Goal: Task Accomplishment & Management: Manage account settings

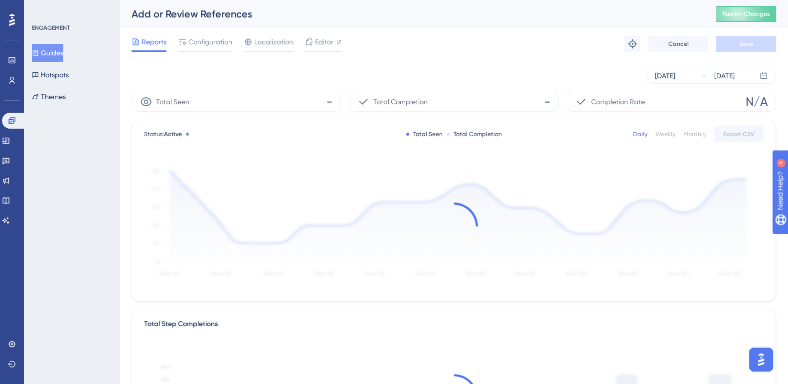
click at [54, 45] on button "Guides" at bounding box center [47, 53] width 31 height 18
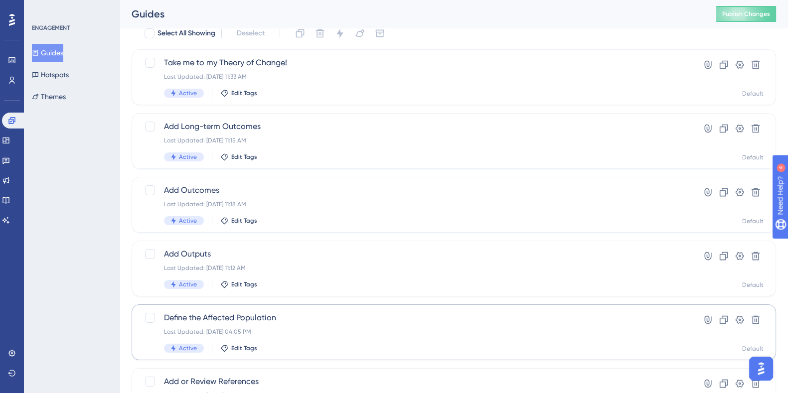
scroll to position [62, 0]
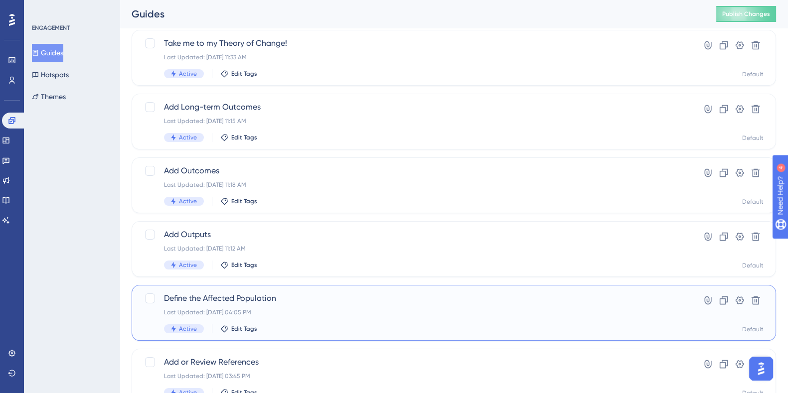
click at [242, 297] on span "Define the Affected Population" at bounding box center [414, 299] width 500 height 12
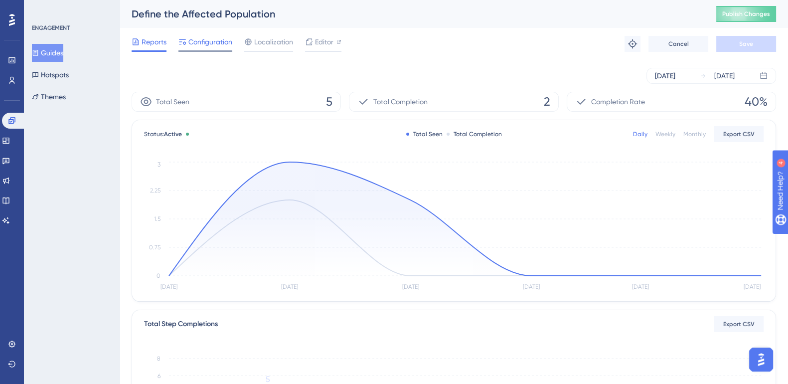
click at [218, 45] on span "Configuration" at bounding box center [210, 42] width 44 height 12
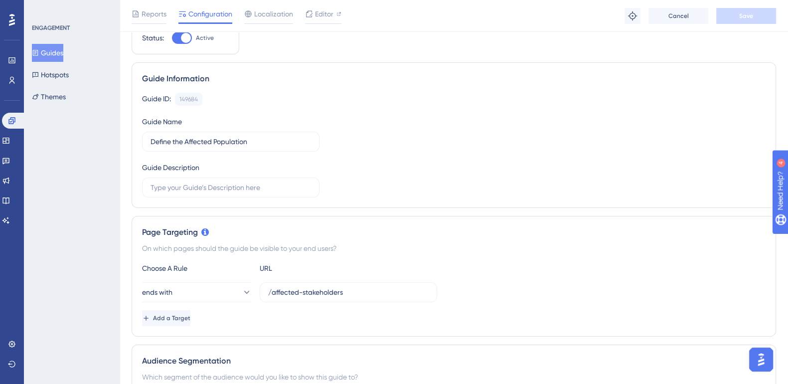
scroll to position [62, 0]
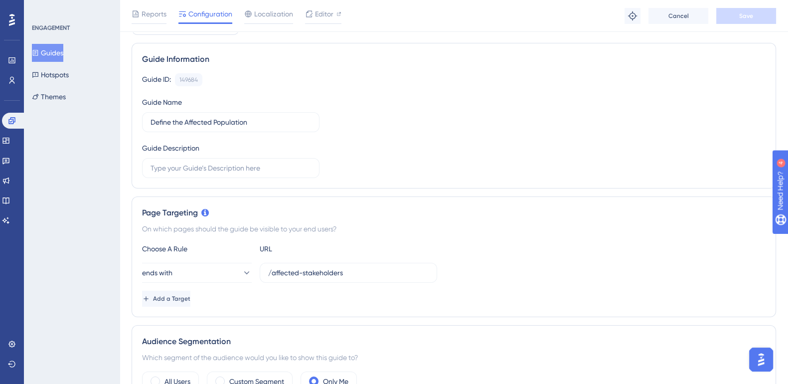
click at [61, 56] on button "Guides" at bounding box center [47, 53] width 31 height 18
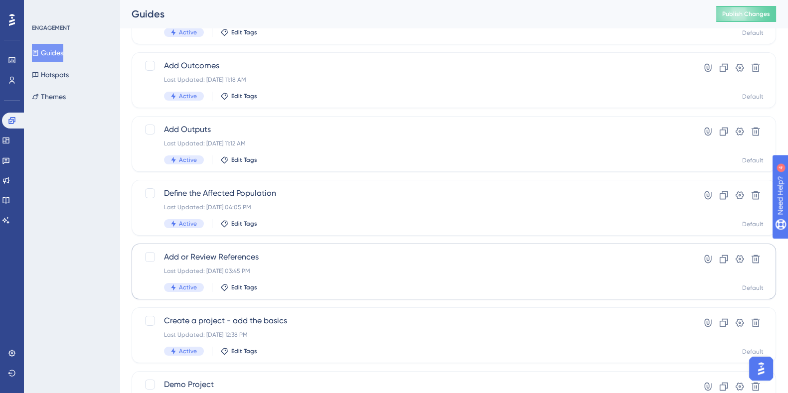
scroll to position [187, 0]
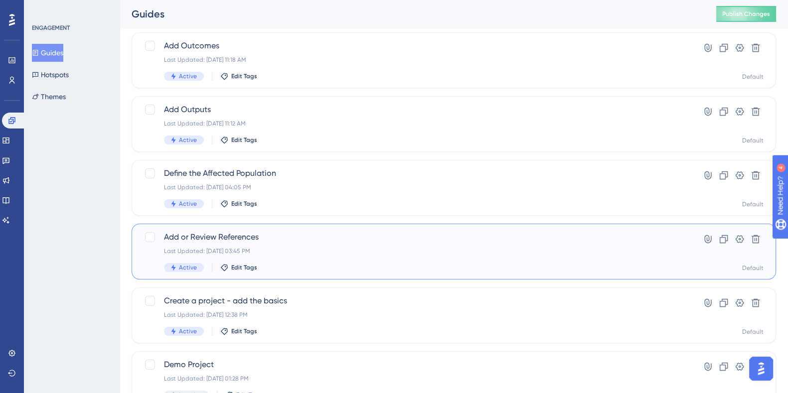
click at [208, 233] on span "Add or Review References" at bounding box center [414, 237] width 500 height 12
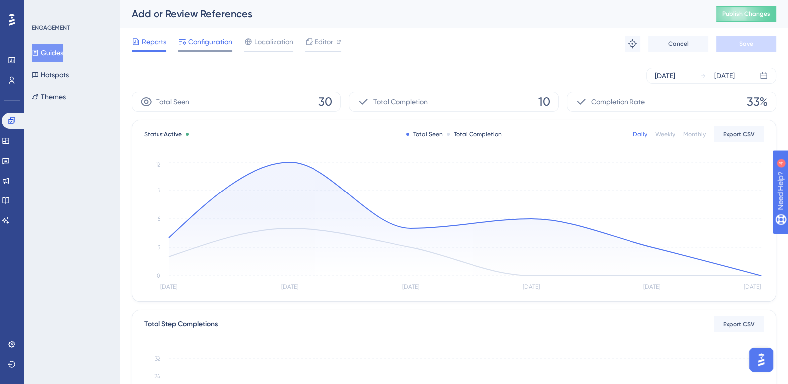
click at [214, 41] on span "Configuration" at bounding box center [210, 42] width 44 height 12
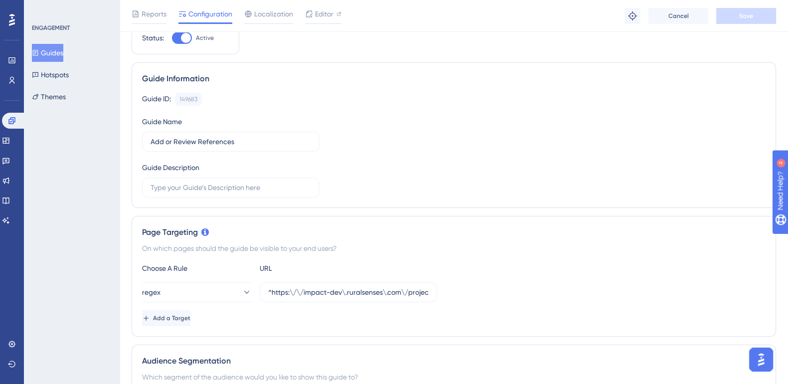
scroll to position [62, 0]
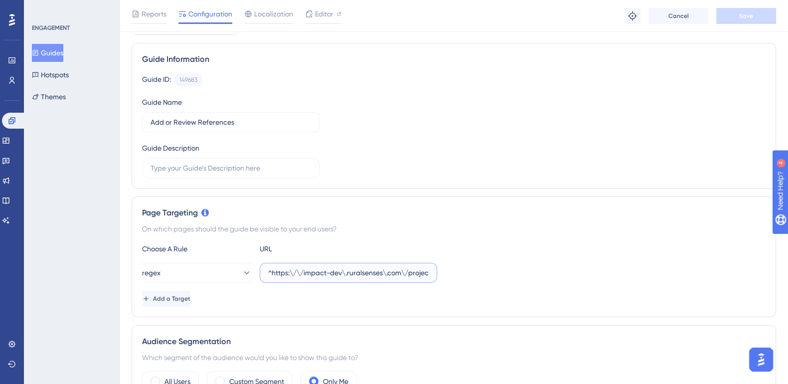
click at [370, 272] on input "^https:\/\/impact-dev\.ruralsenses\.com\/projects\/[0-9a-f]{24}\/references$" at bounding box center [348, 272] width 161 height 11
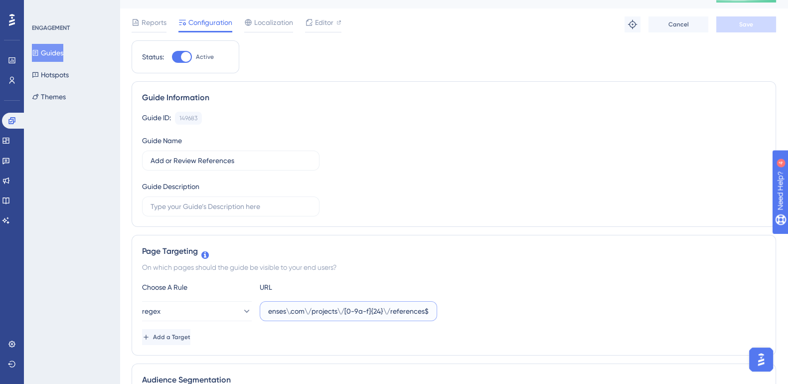
scroll to position [0, 0]
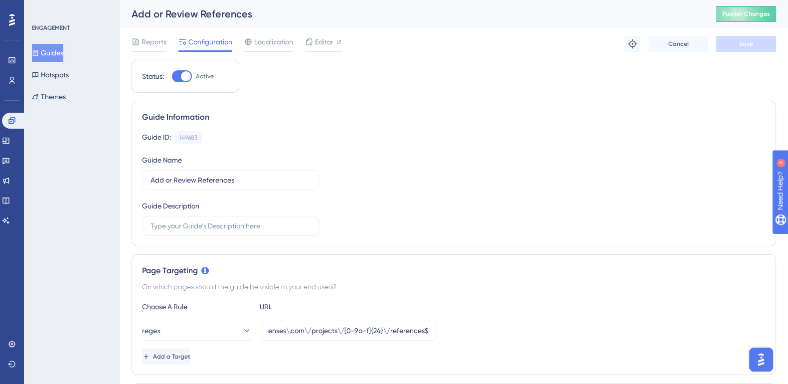
click at [63, 50] on button "Guides" at bounding box center [47, 53] width 31 height 18
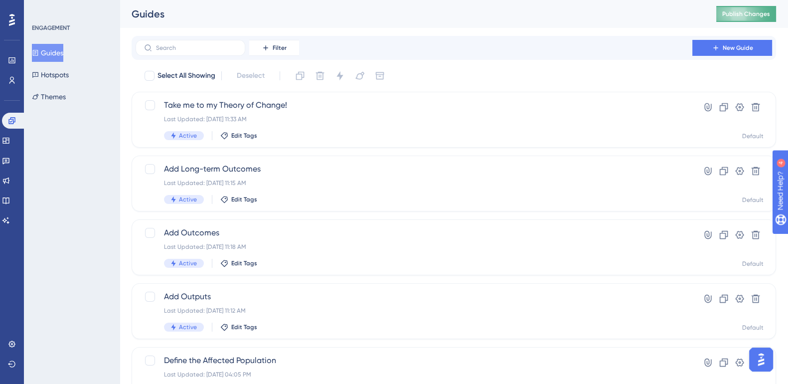
click at [763, 17] on span "Publish Changes" at bounding box center [746, 14] width 48 height 8
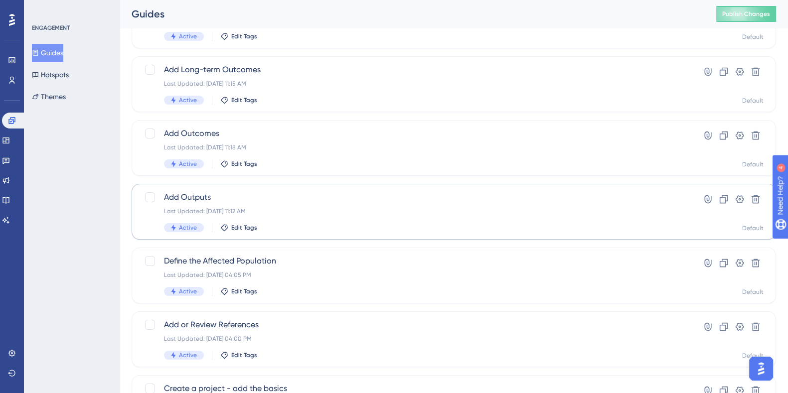
scroll to position [124, 0]
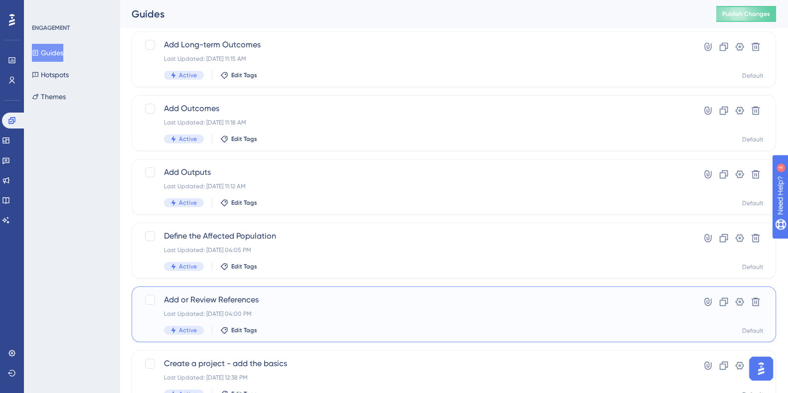
click at [219, 297] on span "Add or Review References" at bounding box center [414, 300] width 500 height 12
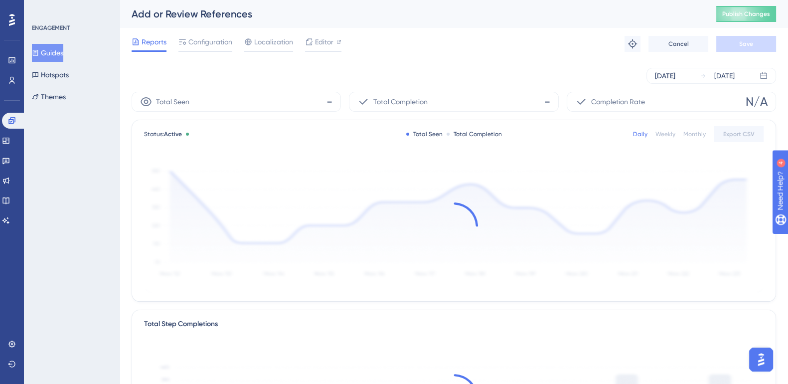
click at [218, 29] on div "Reports Configuration Localization Editor Troubleshoot Cancel Save" at bounding box center [454, 44] width 645 height 32
click at [216, 42] on span "Configuration" at bounding box center [210, 42] width 44 height 12
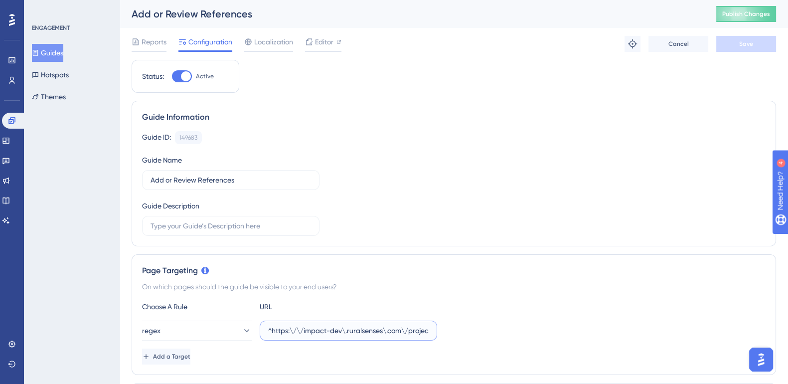
click at [373, 328] on input "^https:\/\/impact-dev\.ruralsenses\.com\/projects\/[0-9a-f]{24}\/references$" at bounding box center [348, 330] width 161 height 11
click at [63, 54] on button "Guides" at bounding box center [47, 53] width 31 height 18
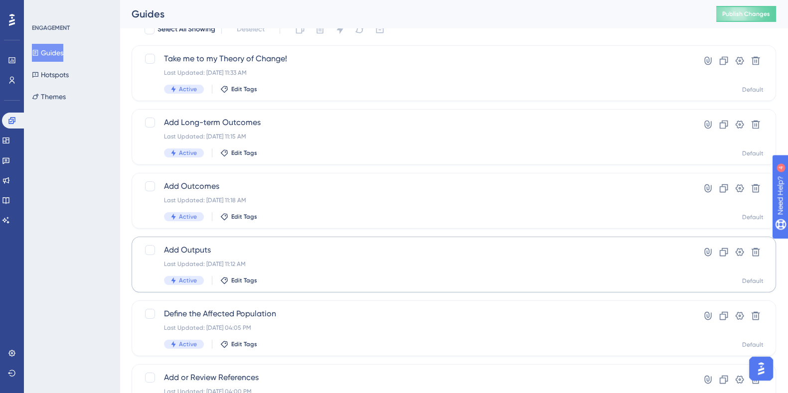
scroll to position [62, 0]
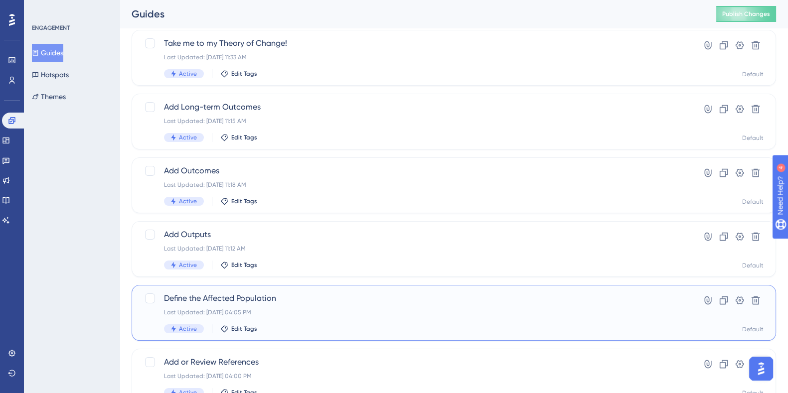
click at [235, 300] on span "Define the Affected Population" at bounding box center [414, 299] width 500 height 12
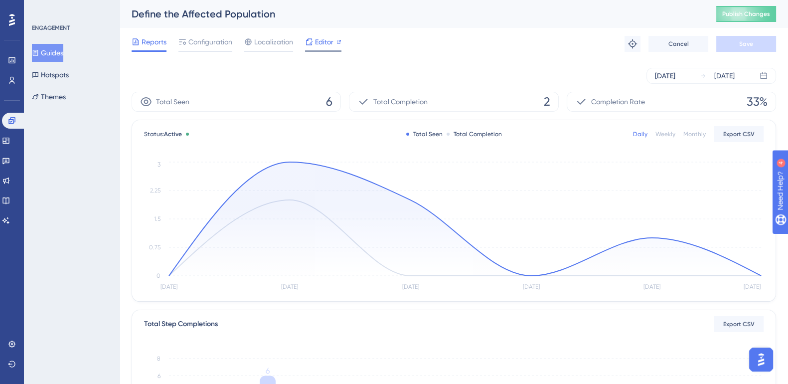
click at [318, 40] on span "Editor" at bounding box center [324, 42] width 18 height 12
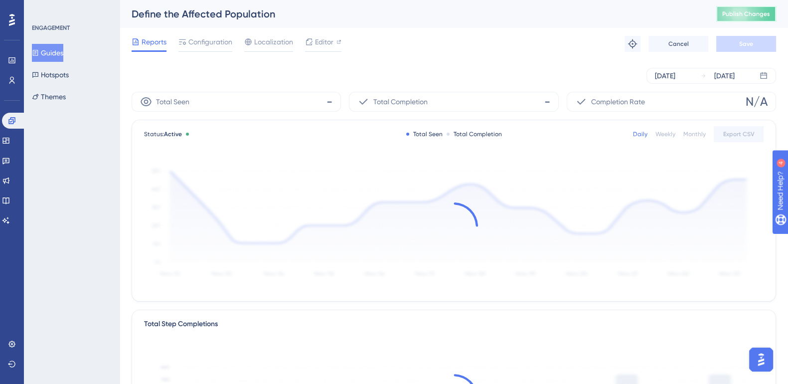
click at [770, 13] on span "Publish Changes" at bounding box center [746, 14] width 48 height 8
click at [765, 17] on span "Publish Changes" at bounding box center [746, 14] width 48 height 8
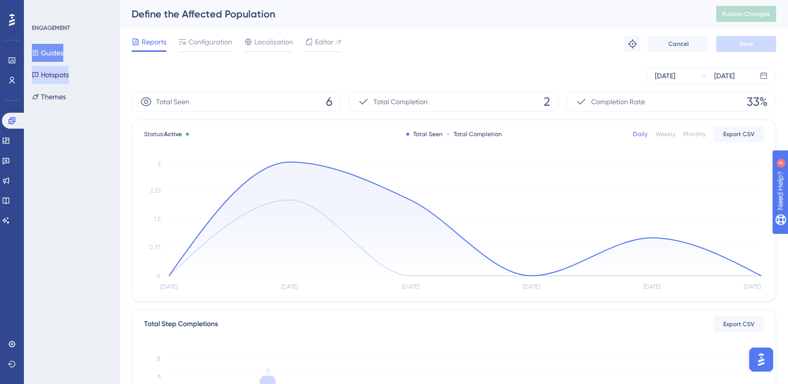
click at [66, 73] on button "Hotspots" at bounding box center [50, 75] width 37 height 18
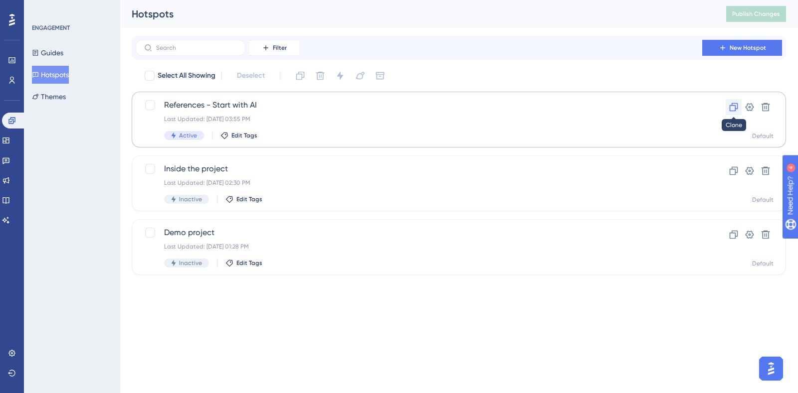
click at [736, 111] on icon at bounding box center [733, 107] width 10 height 10
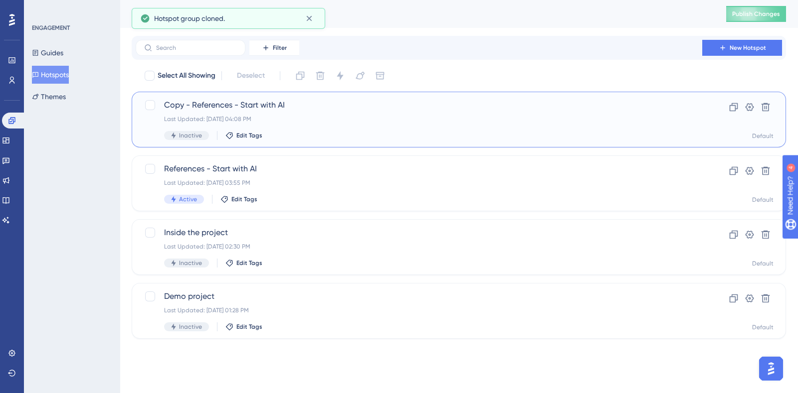
click at [210, 102] on span "Copy - References - Start with AI" at bounding box center [419, 105] width 510 height 12
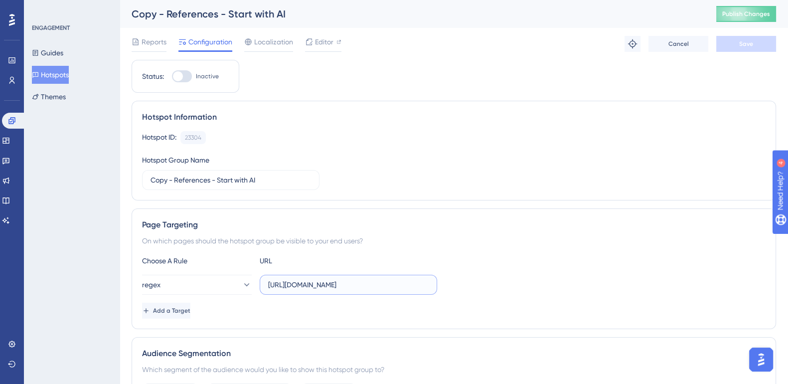
click at [385, 289] on input "https://impact-dev.ruralsenses.com/projects/(.*)/references" at bounding box center [348, 284] width 161 height 11
click at [404, 285] on input "https://impact-dev.ruralsenses.com/projects/(.*)/references" at bounding box center [348, 284] width 161 height 11
paste input "affected-stakeholder"
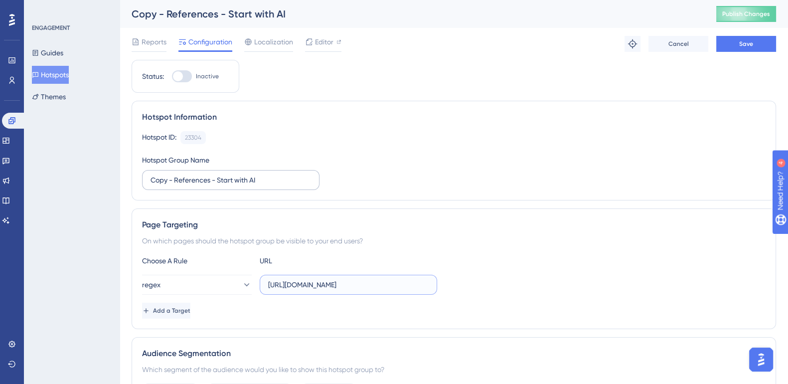
type input "https://impact-dev.ruralsenses.com/projects/(.*)/affected-stakeholders"
drag, startPoint x: 150, startPoint y: 179, endPoint x: 206, endPoint y: 177, distance: 56.4
click at [205, 177] on label "Copy - References - Start with AI" at bounding box center [230, 180] width 177 height 20
click at [205, 177] on input "Copy - References - Start with AI" at bounding box center [231, 180] width 161 height 11
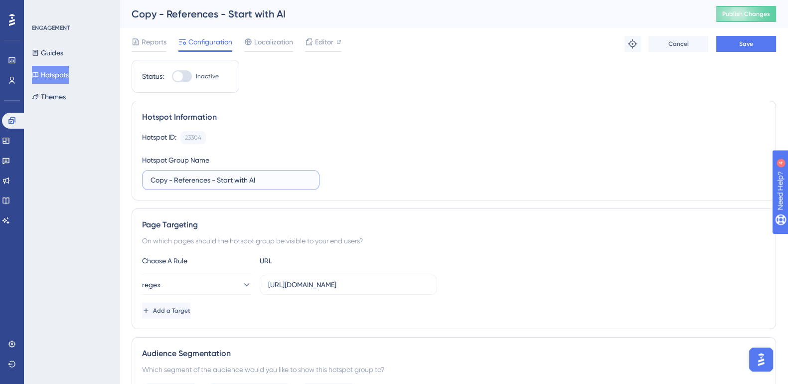
drag, startPoint x: 63, startPoint y: 178, endPoint x: 54, endPoint y: 178, distance: 8.5
click at [120, 178] on div "Performance Users Engagement Widgets Feedback Product Updates Knowledge Base AI…" at bounding box center [454, 384] width 669 height 768
paste input "Affected Population Reached"
type input "Affected Population - Start with AI"
drag, startPoint x: 411, startPoint y: 287, endPoint x: 404, endPoint y: 278, distance: 11.4
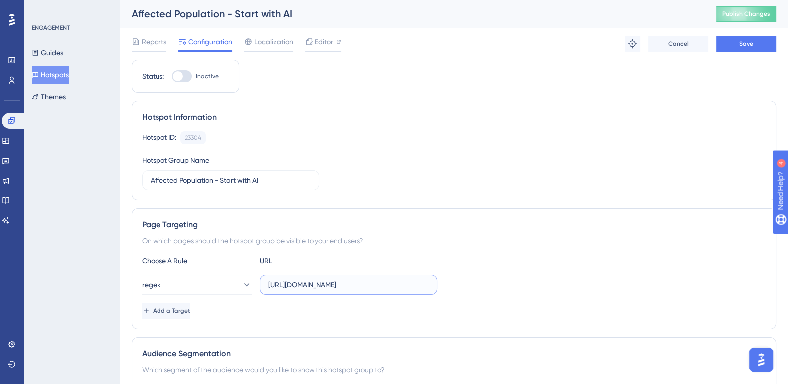
click at [411, 286] on input "https://impact-dev.ruralsenses.com/projects/(.*)/affected-stakeholders" at bounding box center [348, 284] width 161 height 11
click at [744, 42] on span "Save" at bounding box center [746, 44] width 14 height 8
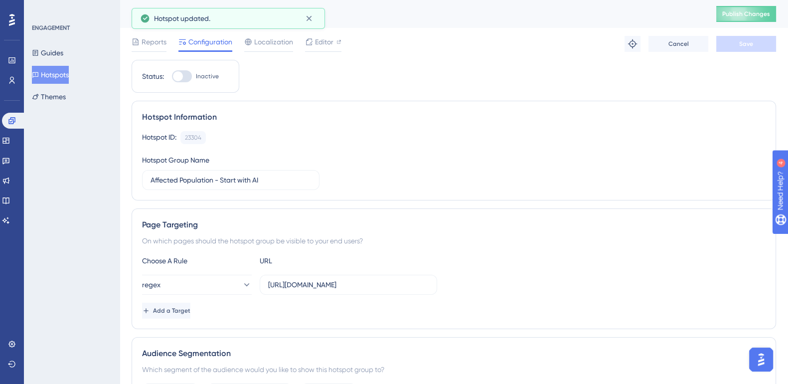
click at [180, 78] on div at bounding box center [178, 76] width 10 height 10
click at [172, 77] on input "Inactive" at bounding box center [172, 76] width 0 height 0
checkbox input "true"
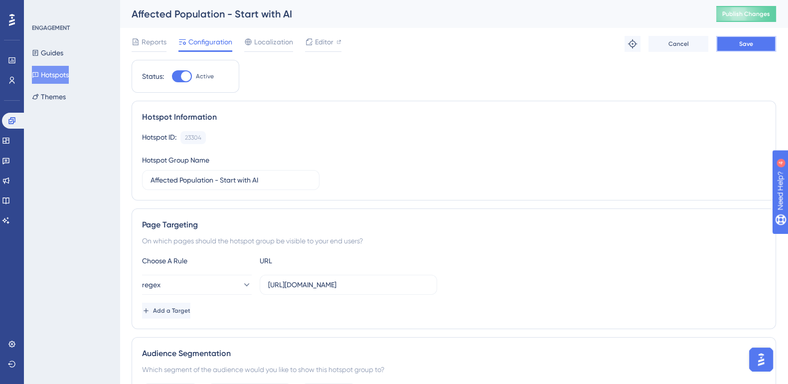
click at [745, 36] on button "Save" at bounding box center [746, 44] width 60 height 16
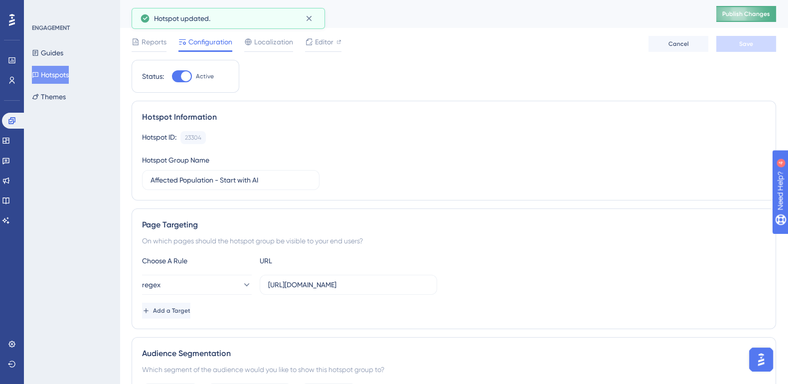
click at [765, 10] on span "Publish Changes" at bounding box center [746, 14] width 48 height 8
click at [325, 43] on span "Editor" at bounding box center [324, 42] width 18 height 12
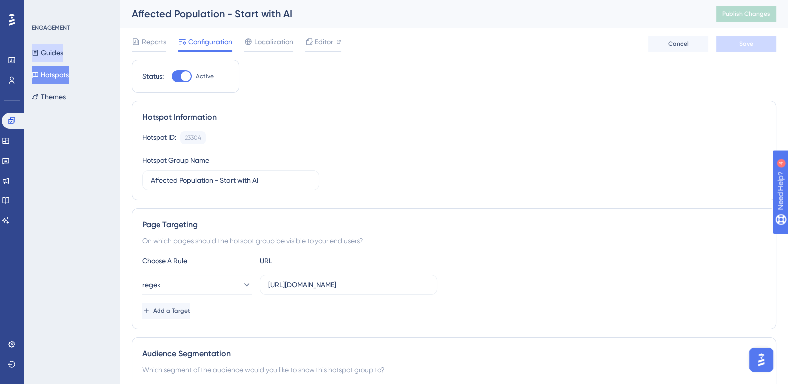
click at [60, 52] on button "Guides" at bounding box center [47, 53] width 31 height 18
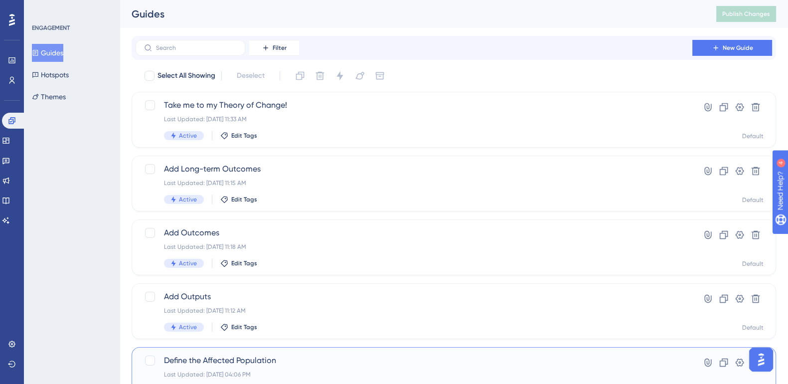
click at [244, 358] on span "Define the Affected Population" at bounding box center [414, 360] width 500 height 12
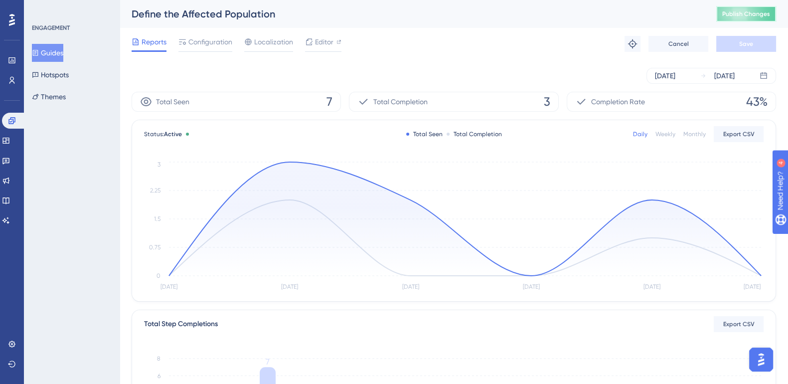
click at [745, 17] on span "Publish Changes" at bounding box center [746, 14] width 48 height 8
click at [327, 40] on span "Editor" at bounding box center [324, 42] width 18 height 12
click at [10, 136] on link at bounding box center [6, 141] width 8 height 16
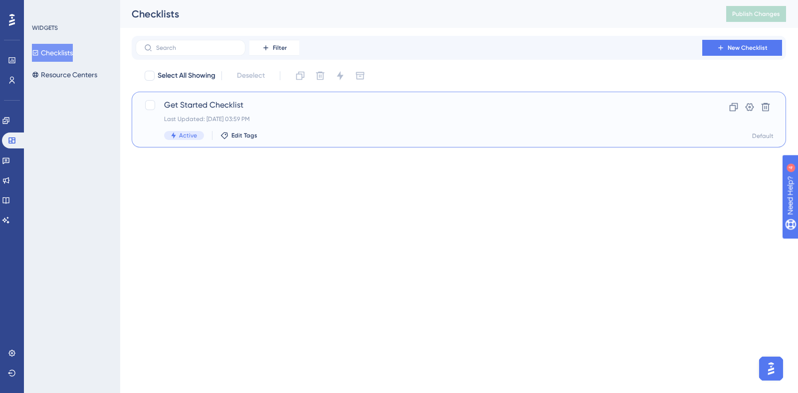
click at [208, 106] on span "Get Started Checklist" at bounding box center [419, 105] width 510 height 12
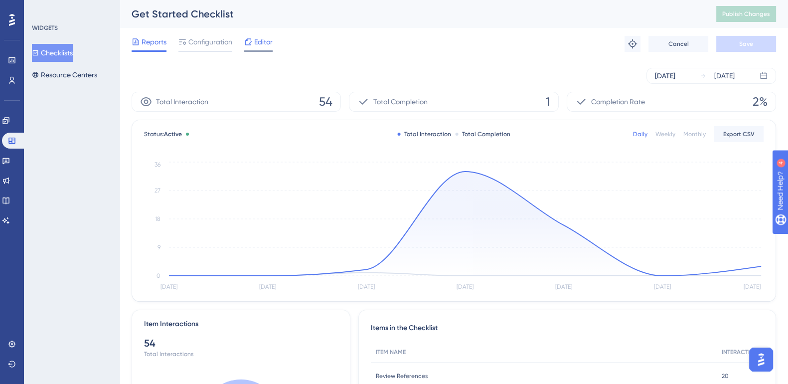
click at [258, 45] on span "Editor" at bounding box center [263, 42] width 18 height 12
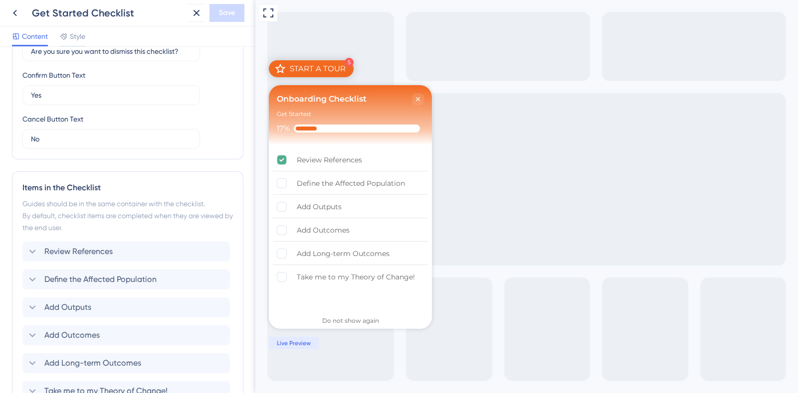
scroll to position [312, 0]
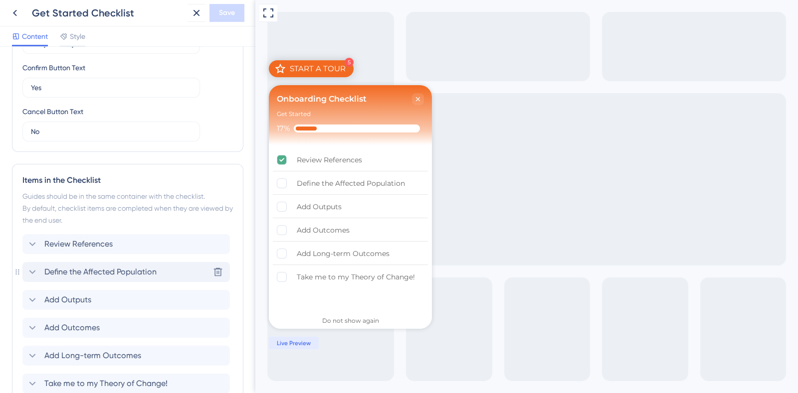
click at [77, 275] on span "Define the Affected Population" at bounding box center [100, 272] width 112 height 12
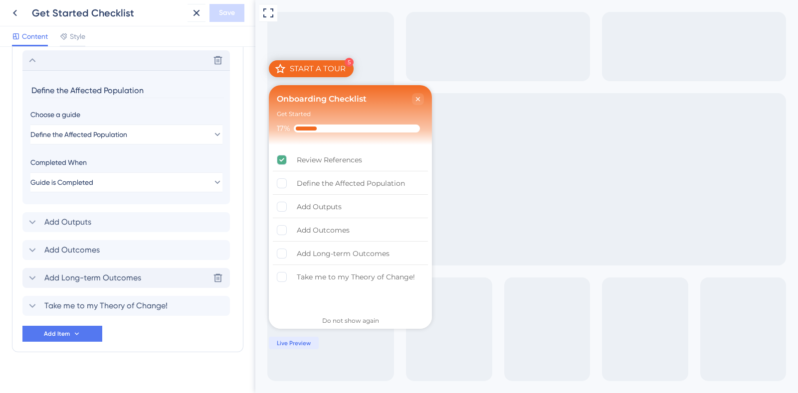
scroll to position [526, 0]
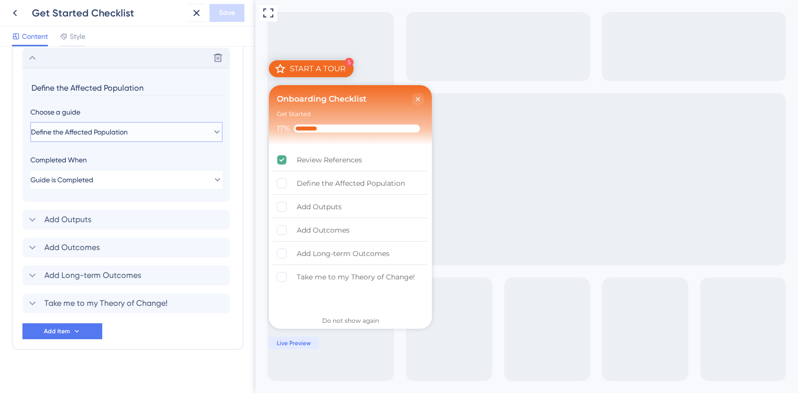
click at [111, 129] on span "Define the Affected Population" at bounding box center [79, 132] width 97 height 12
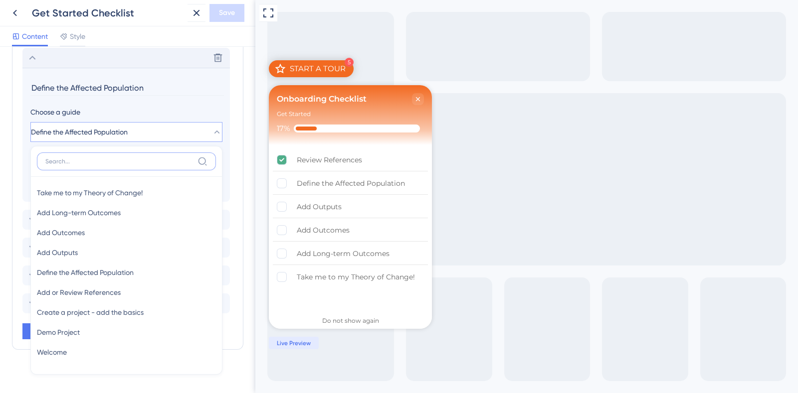
scroll to position [533, 0]
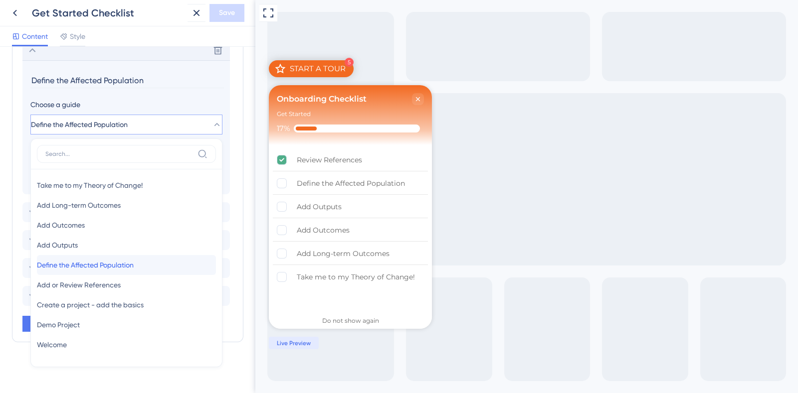
click at [82, 268] on span "Define the Affected Population" at bounding box center [85, 265] width 97 height 12
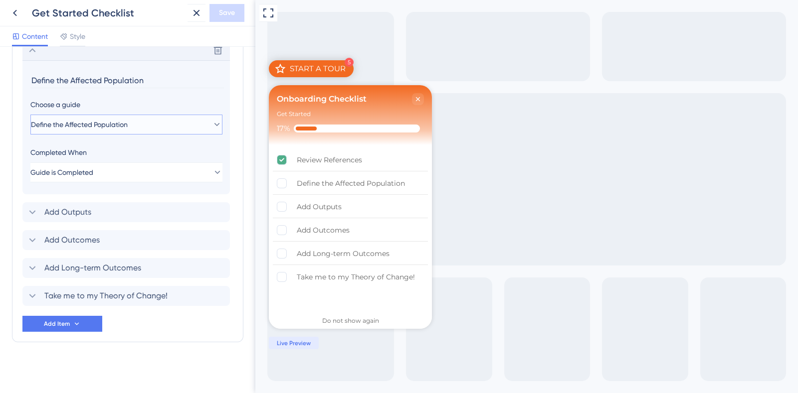
click at [82, 119] on span "Define the Affected Population" at bounding box center [79, 125] width 97 height 12
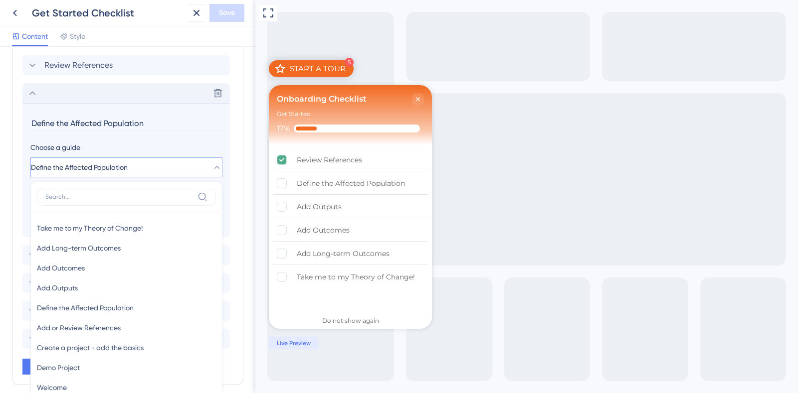
scroll to position [471, 0]
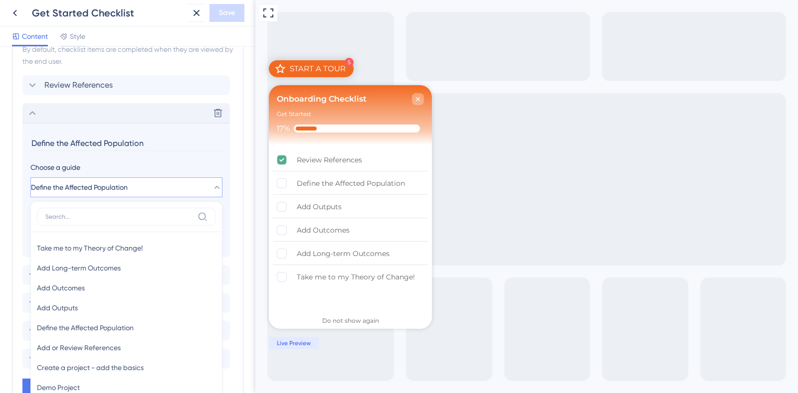
click at [416, 97] on icon "Close Checklist" at bounding box center [418, 99] width 4 height 4
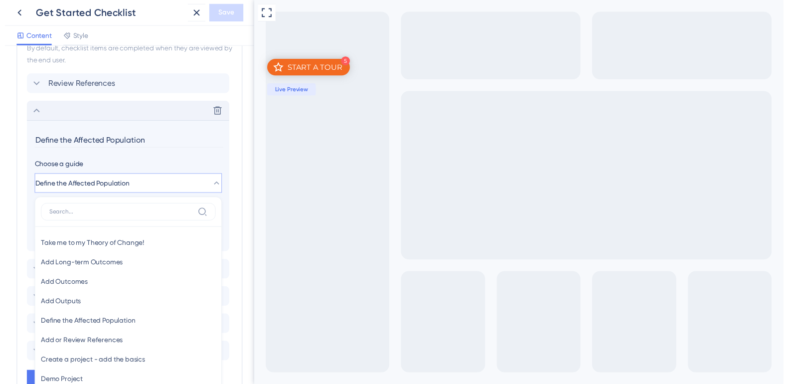
scroll to position [0, 0]
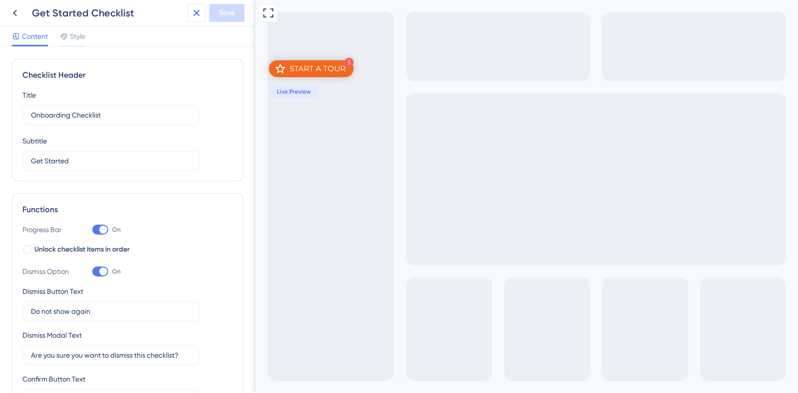
click at [190, 18] on icon at bounding box center [196, 13] width 12 height 12
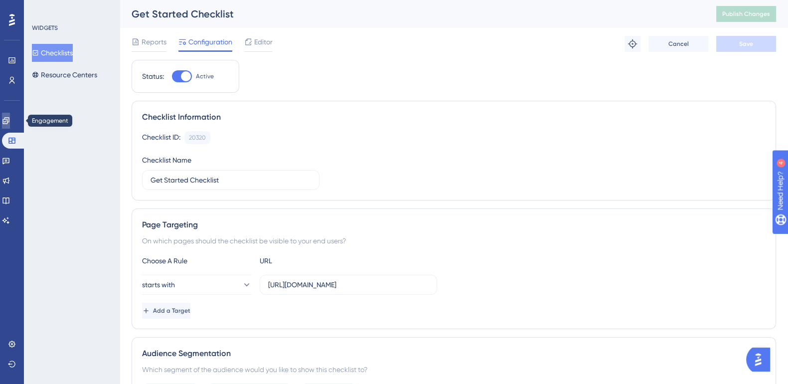
click at [10, 124] on icon at bounding box center [6, 121] width 8 height 8
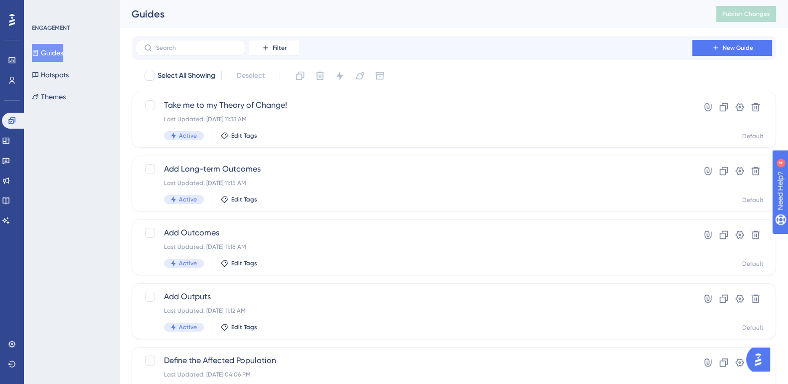
click at [58, 55] on button "Guides" at bounding box center [47, 53] width 31 height 18
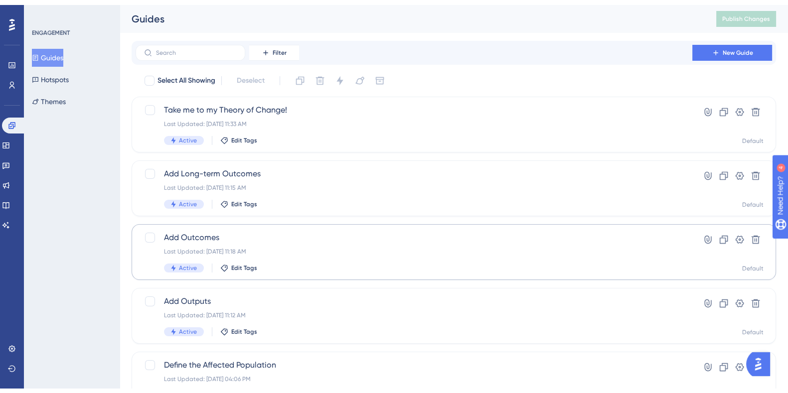
scroll to position [62, 0]
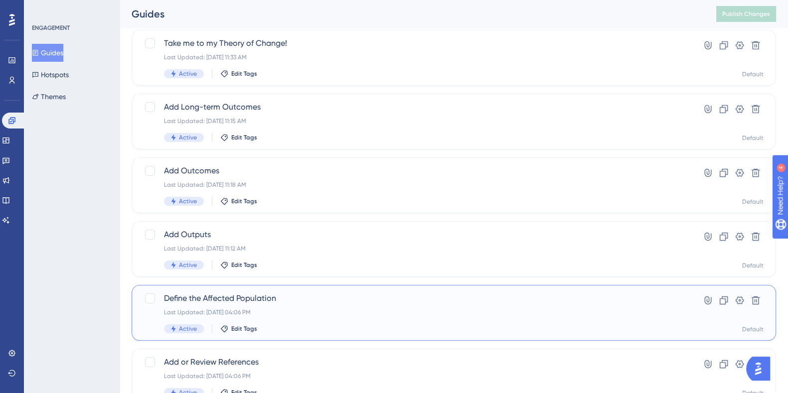
click at [238, 300] on span "Define the Affected Population" at bounding box center [414, 299] width 500 height 12
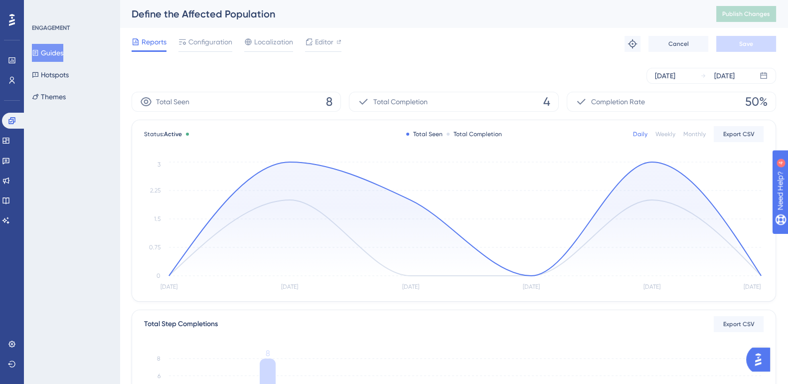
click at [202, 28] on div "Reports Configuration Localization Editor Troubleshoot Cancel Save" at bounding box center [454, 44] width 645 height 32
click at [205, 36] on span "Configuration" at bounding box center [210, 42] width 44 height 12
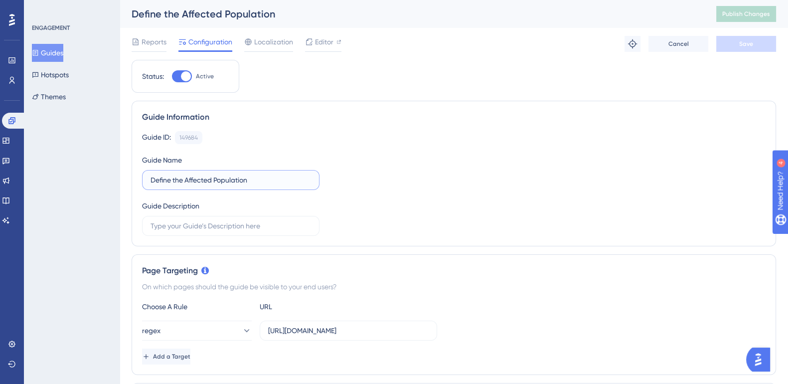
click at [164, 182] on input "Define the Affected Population" at bounding box center [231, 180] width 161 height 11
type input "Identify the Affected Population"
click at [387, 333] on input "https://impact-dev.ruralsenses.com/projects/(.*)/affected-stakeholders" at bounding box center [348, 330] width 161 height 11
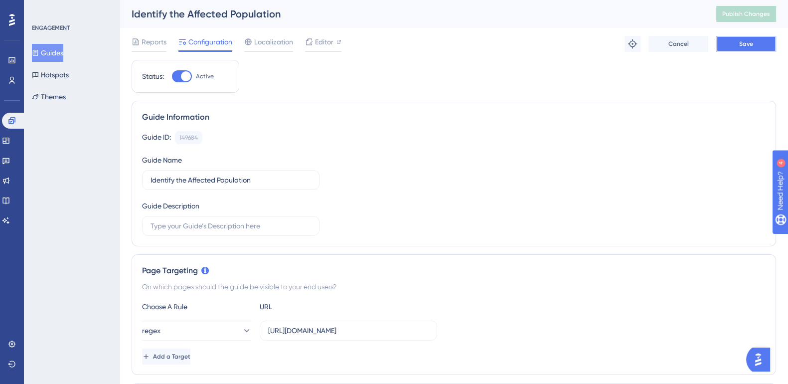
click at [749, 45] on span "Save" at bounding box center [746, 44] width 14 height 8
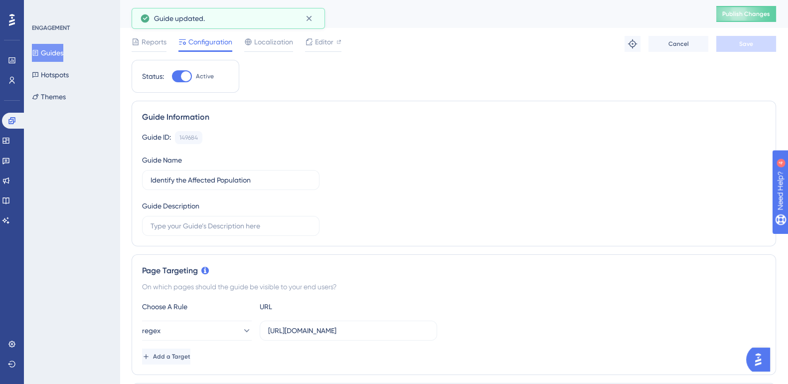
scroll to position [0, 0]
click at [751, 17] on span "Publish Changes" at bounding box center [746, 14] width 48 height 8
click at [57, 76] on button "Hotspots" at bounding box center [50, 75] width 37 height 18
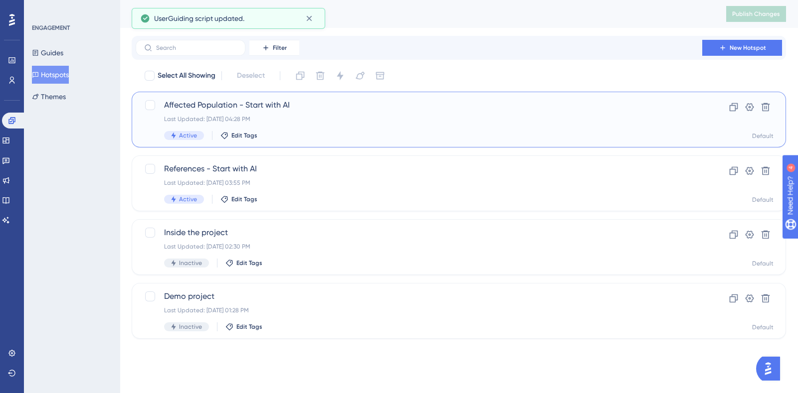
click at [226, 103] on span "Affected Population - Start with AI" at bounding box center [419, 105] width 510 height 12
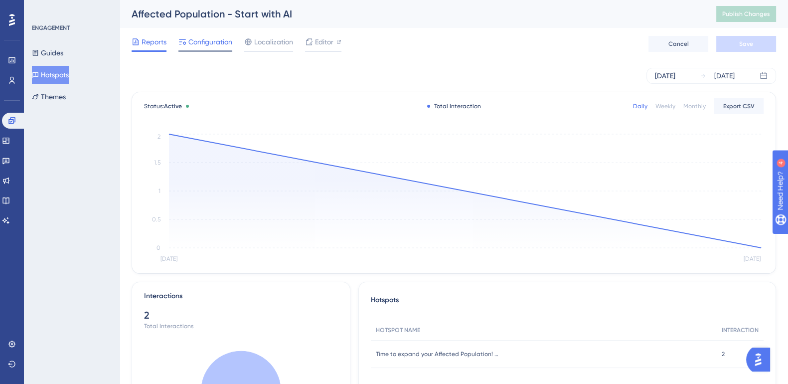
click at [217, 43] on span "Configuration" at bounding box center [210, 42] width 44 height 12
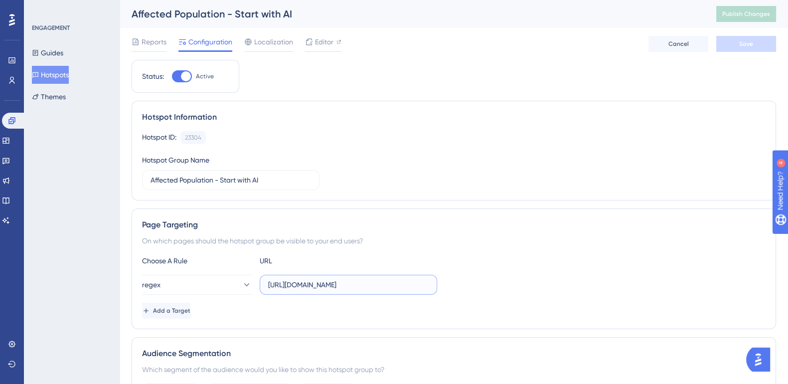
click at [398, 286] on input "https://impact-dev.ruralsenses.com/projects/(.*)/affected-stakeholders" at bounding box center [348, 284] width 161 height 11
click at [325, 36] on span "Editor" at bounding box center [324, 42] width 18 height 12
click at [372, 293] on label "https://impact-dev.ruralsenses.com/projects/(.*)/affected-stakeholders" at bounding box center [348, 285] width 177 height 20
click at [372, 290] on input "https://impact-dev.ruralsenses.com/projects/(.*)/affected-stakeholders" at bounding box center [348, 284] width 161 height 11
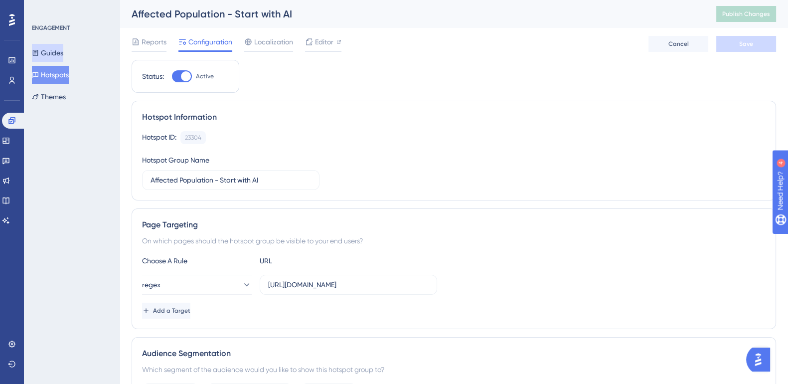
click at [60, 50] on button "Guides" at bounding box center [47, 53] width 31 height 18
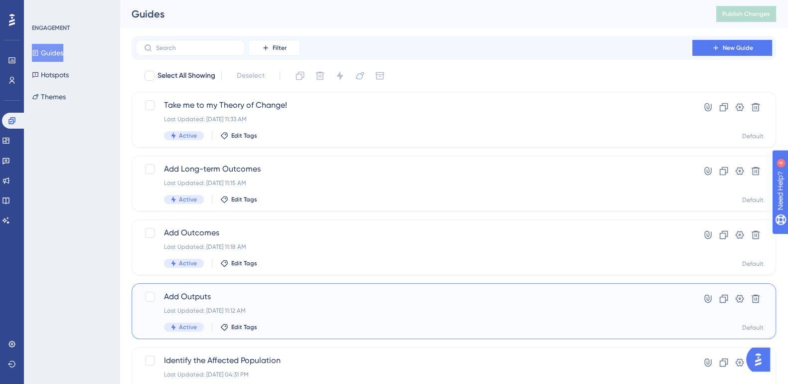
click at [205, 303] on div "Add Outputs Last Updated: Aug 15 2025, 11:12 AM Active Edit Tags" at bounding box center [414, 311] width 500 height 41
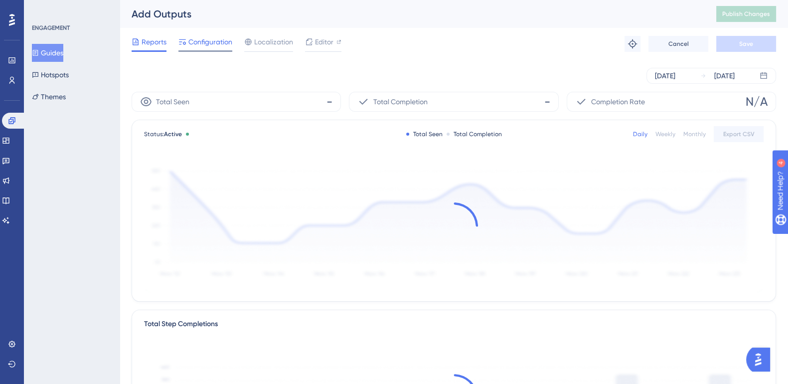
click at [214, 44] on span "Configuration" at bounding box center [210, 42] width 44 height 12
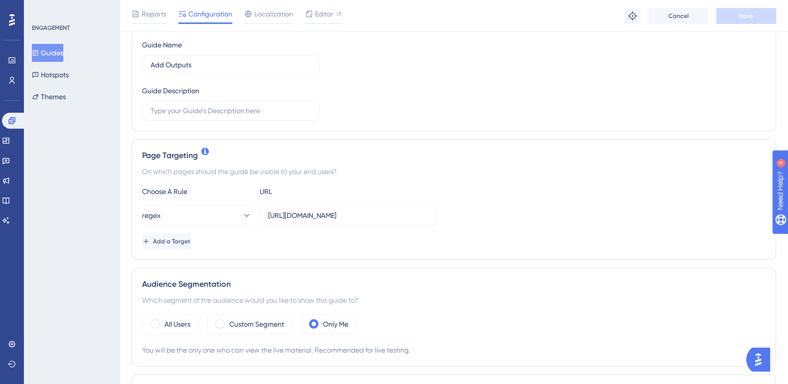
scroll to position [124, 0]
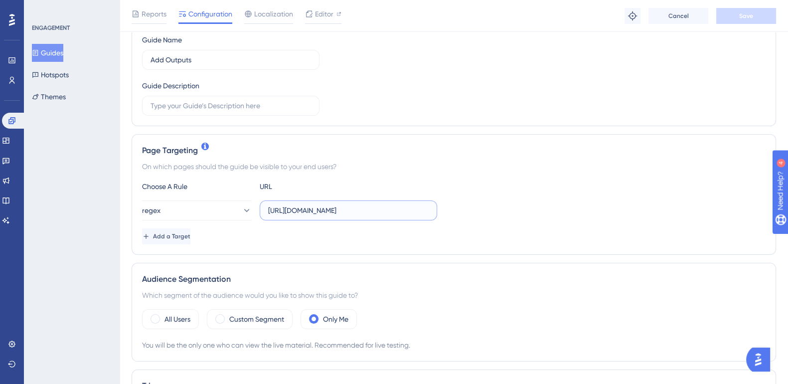
click at [383, 206] on input "https://impact-dev.ruralsenses.com/projects/(.*)/outputs/edit" at bounding box center [348, 210] width 161 height 11
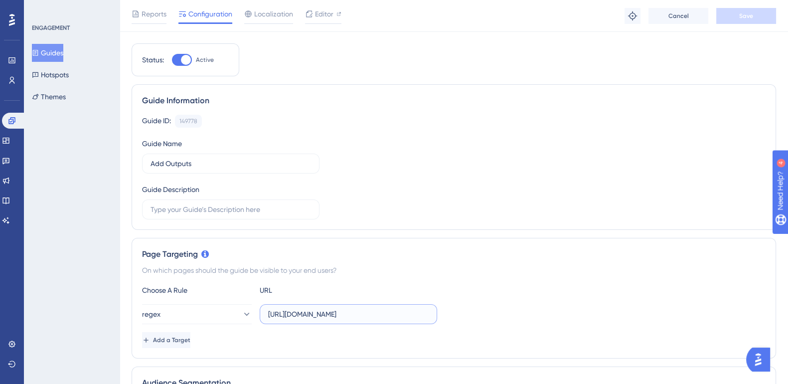
scroll to position [0, 0]
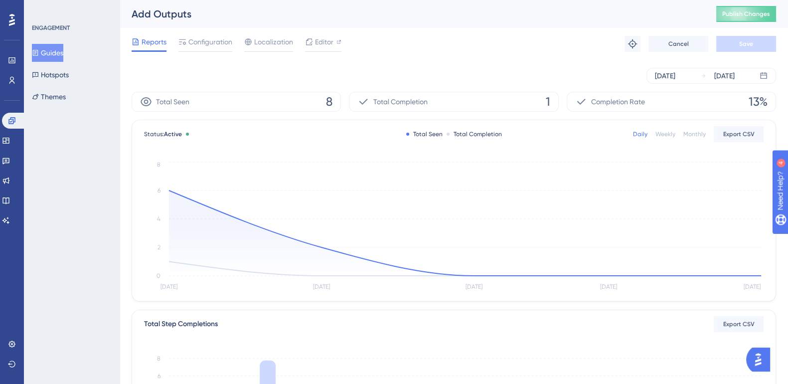
click at [47, 47] on button "Guides" at bounding box center [47, 53] width 31 height 18
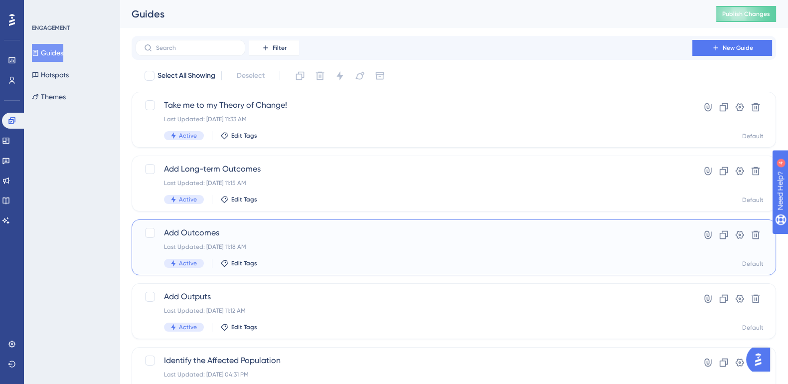
click at [208, 232] on span "Add Outcomes" at bounding box center [414, 233] width 500 height 12
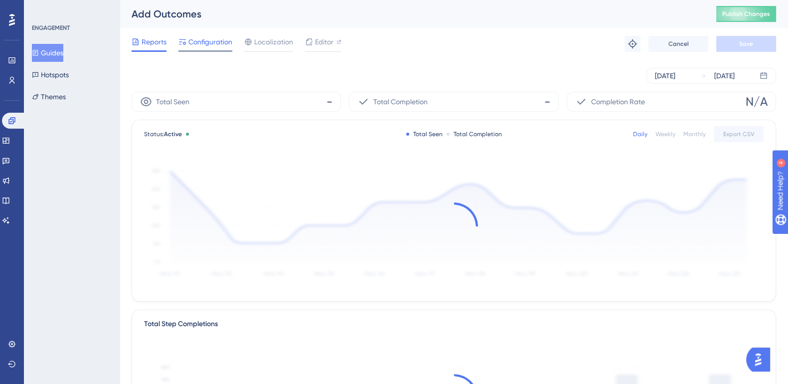
click at [208, 44] on span "Configuration" at bounding box center [210, 42] width 44 height 12
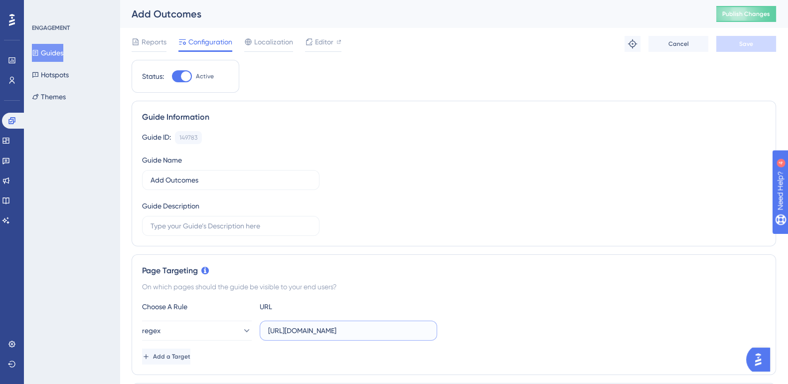
click at [406, 330] on input "https://impact-dev.ruralsenses.com/projects/(.*)/outcomes/edit" at bounding box center [348, 330] width 161 height 11
click at [60, 55] on button "Guides" at bounding box center [47, 53] width 31 height 18
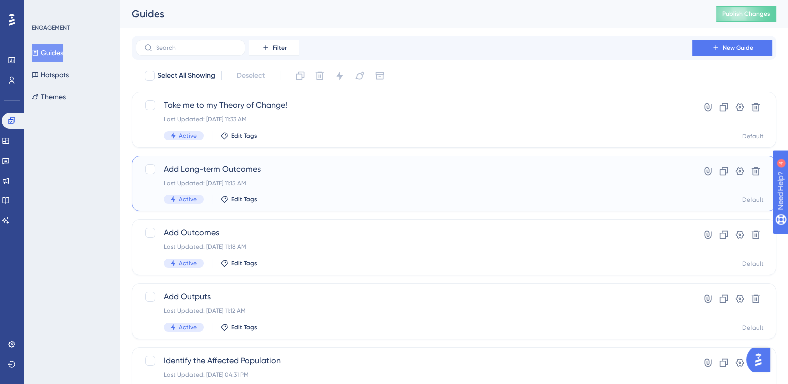
click at [228, 173] on span "Add Long-term Outcomes" at bounding box center [414, 169] width 500 height 12
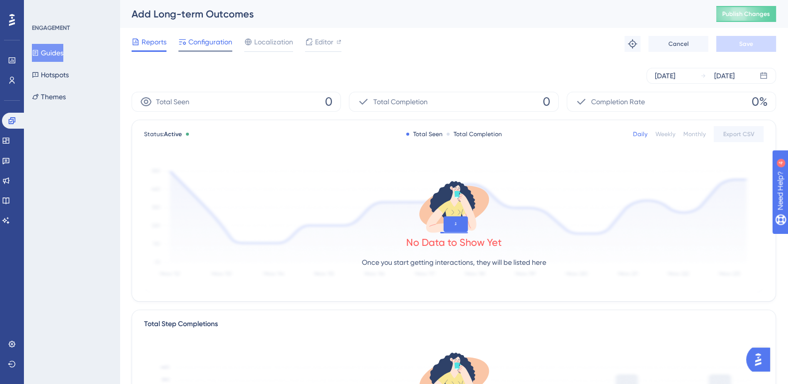
click at [226, 48] on div "Configuration" at bounding box center [205, 44] width 54 height 16
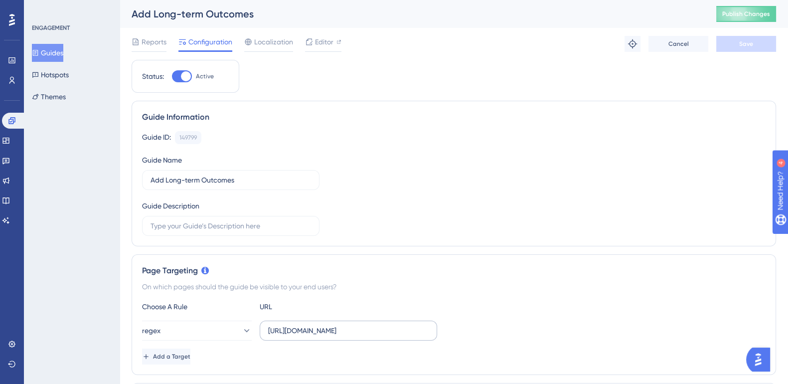
click at [405, 324] on label "https://impact-dev.ruralsenses.com/projects/(.*)/long-term-outcomes/edit" at bounding box center [348, 331] width 177 height 20
click at [405, 325] on input "https://impact-dev.ruralsenses.com/projects/(.*)/long-term-outcomes/edit" at bounding box center [348, 330] width 161 height 11
click at [50, 53] on button "Guides" at bounding box center [47, 53] width 31 height 18
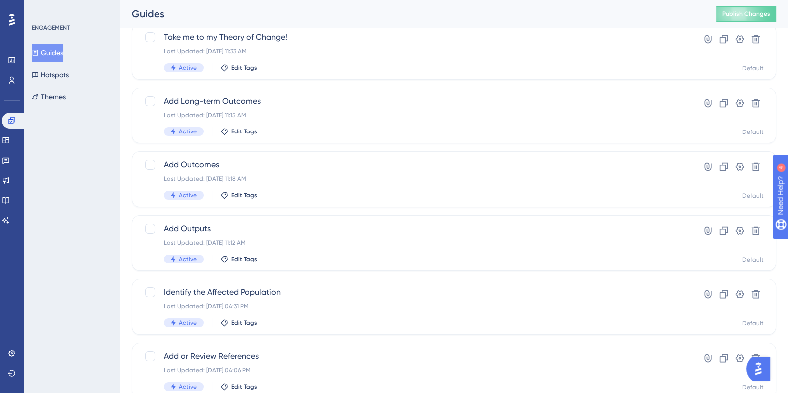
scroll to position [62, 0]
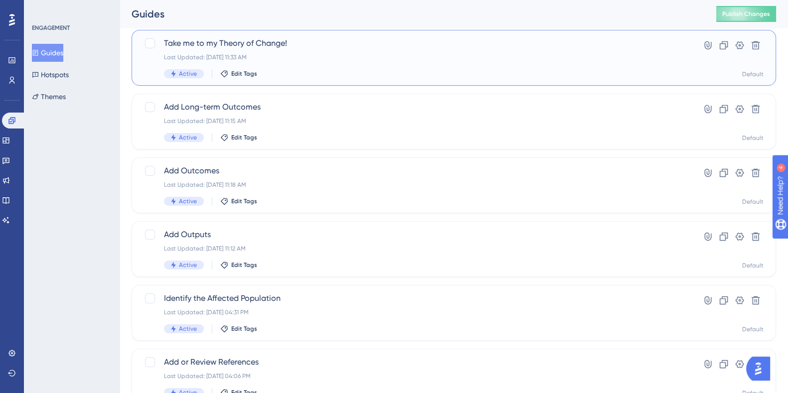
click at [207, 42] on span "Take me to my Theory of Change!" at bounding box center [414, 43] width 500 height 12
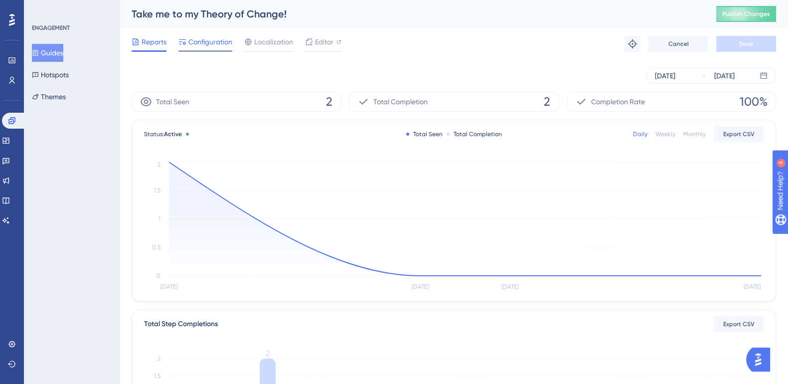
click at [212, 45] on span "Configuration" at bounding box center [210, 42] width 44 height 12
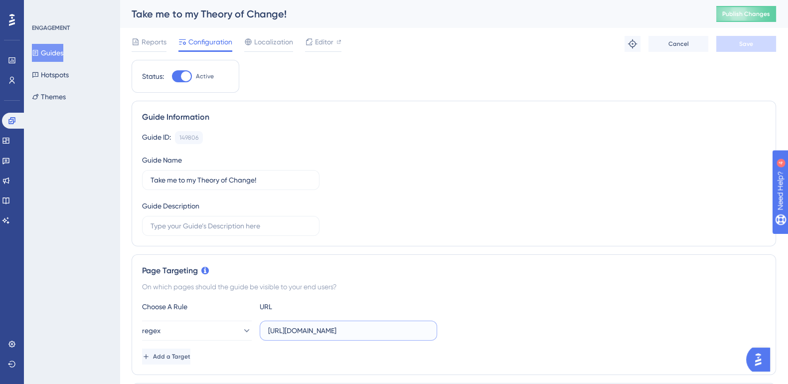
click at [409, 328] on input "https://impact-dev.ruralsenses.com/projects/(.*)/toc" at bounding box center [348, 330] width 161 height 11
click at [61, 76] on button "Hotspots" at bounding box center [50, 75] width 37 height 18
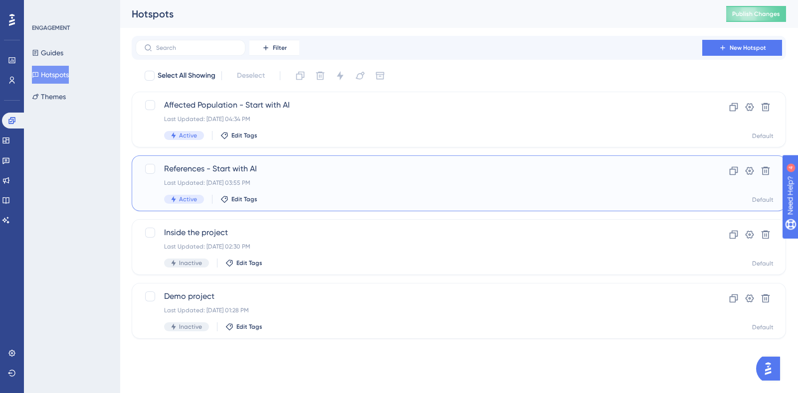
click at [229, 169] on span "References - Start with AI" at bounding box center [419, 169] width 510 height 12
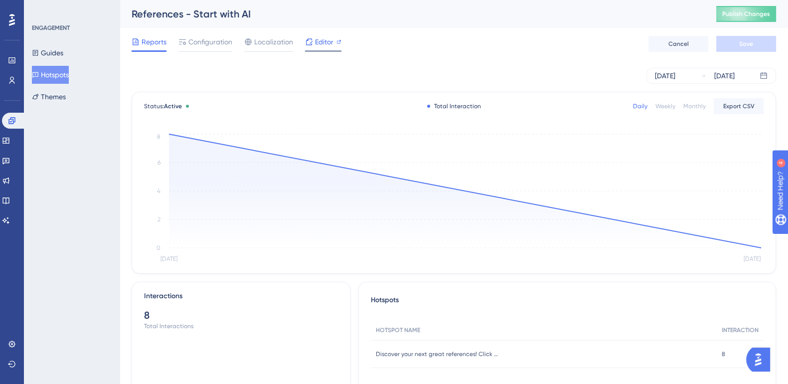
click at [327, 41] on span "Editor" at bounding box center [324, 42] width 18 height 12
click at [57, 74] on button "Hotspots" at bounding box center [50, 75] width 37 height 18
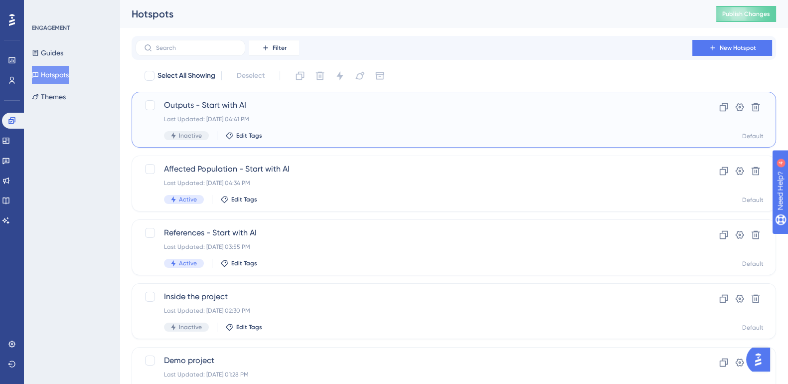
click at [211, 106] on span "Outputs - Start with AI" at bounding box center [414, 105] width 500 height 12
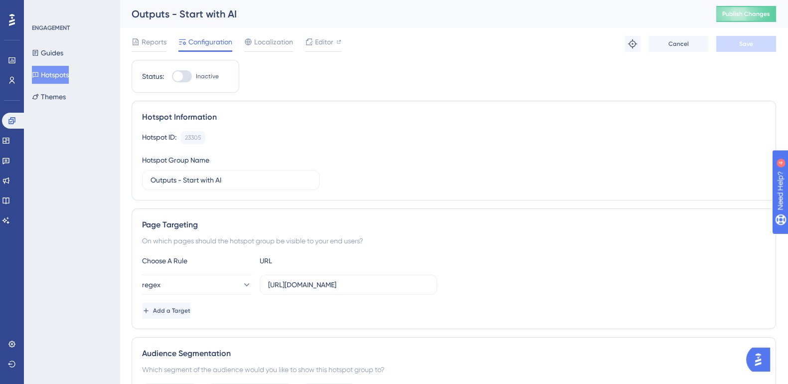
click at [186, 80] on div at bounding box center [182, 76] width 20 height 12
click at [172, 77] on input "Inactive" at bounding box center [172, 76] width 0 height 0
checkbox input "true"
click at [747, 43] on span "Save" at bounding box center [746, 44] width 14 height 8
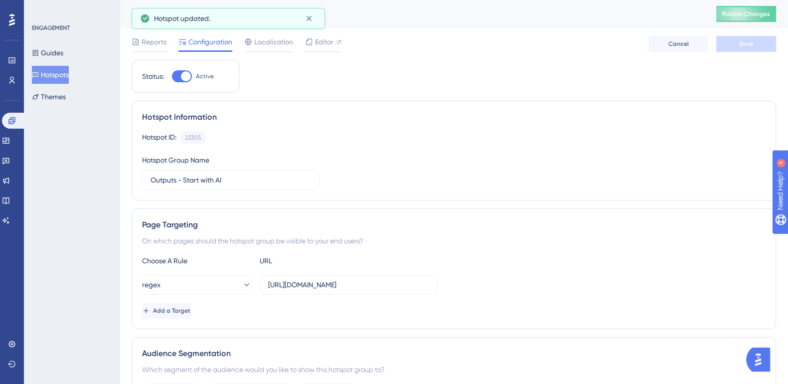
click at [758, 16] on span "Publish Changes" at bounding box center [746, 14] width 48 height 8
